Goal: Find specific page/section

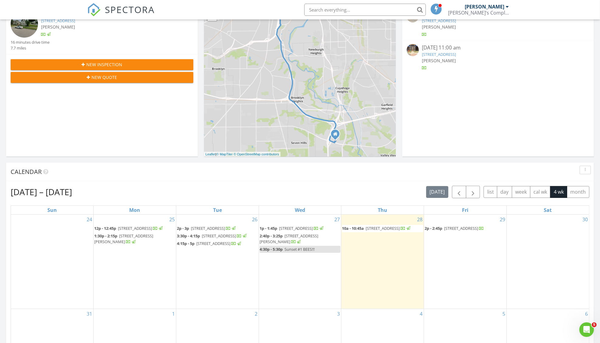
scroll to position [122, 0]
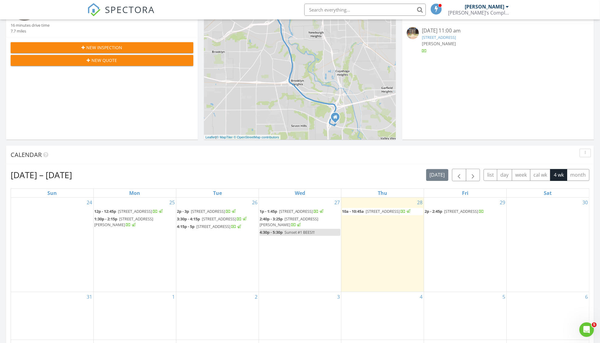
click at [446, 210] on span "[STREET_ADDRESS]" at bounding box center [461, 211] width 34 height 5
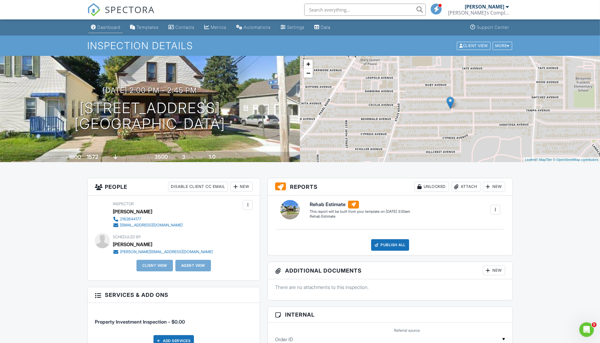
click at [108, 27] on div "Dashboard" at bounding box center [108, 27] width 23 height 5
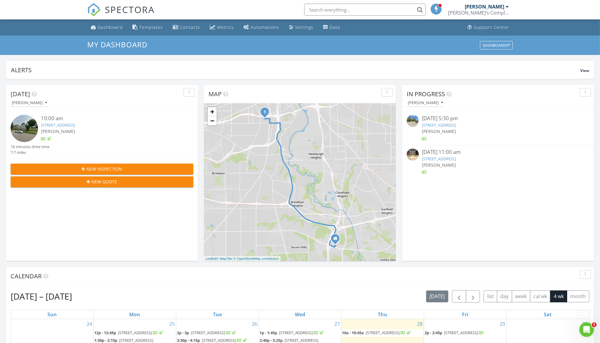
click at [353, 13] on input "text" at bounding box center [365, 10] width 122 height 12
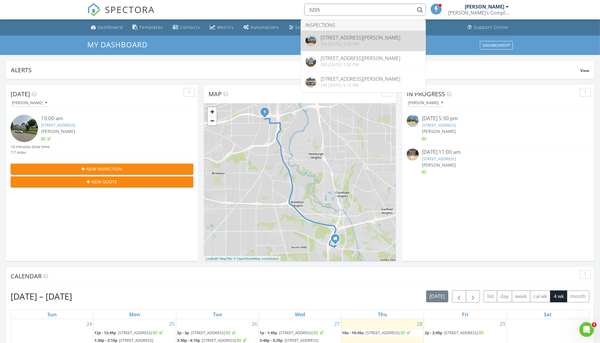
type input "3205"
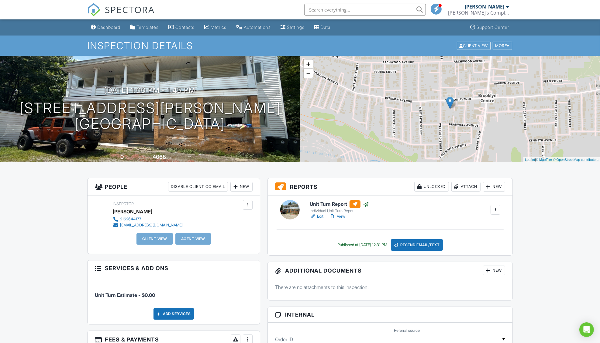
click at [321, 216] on link "Edit" at bounding box center [317, 217] width 14 height 6
